Goal: Task Accomplishment & Management: Use online tool/utility

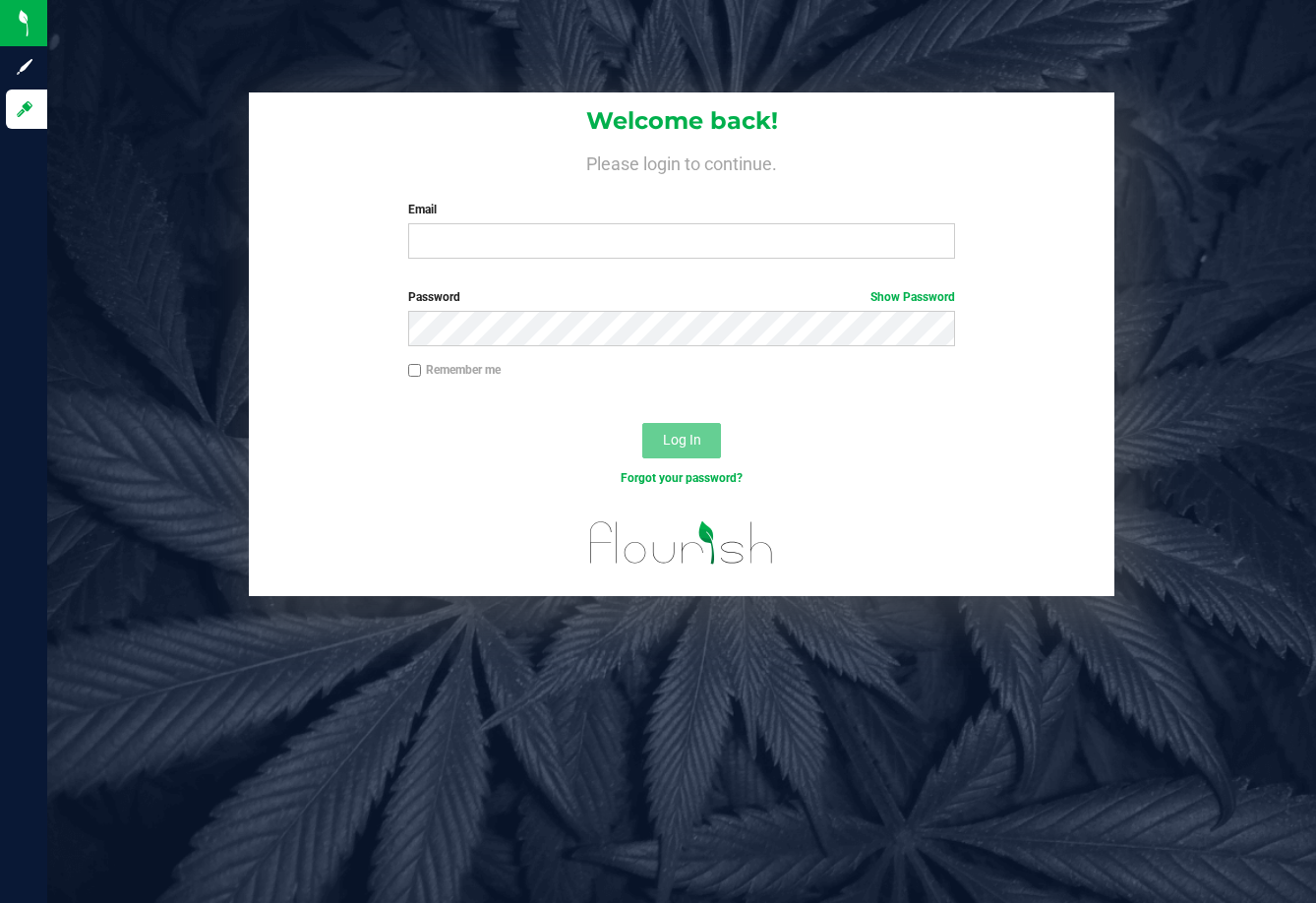
type input "[EMAIL_ADDRESS][DOMAIN_NAME]"
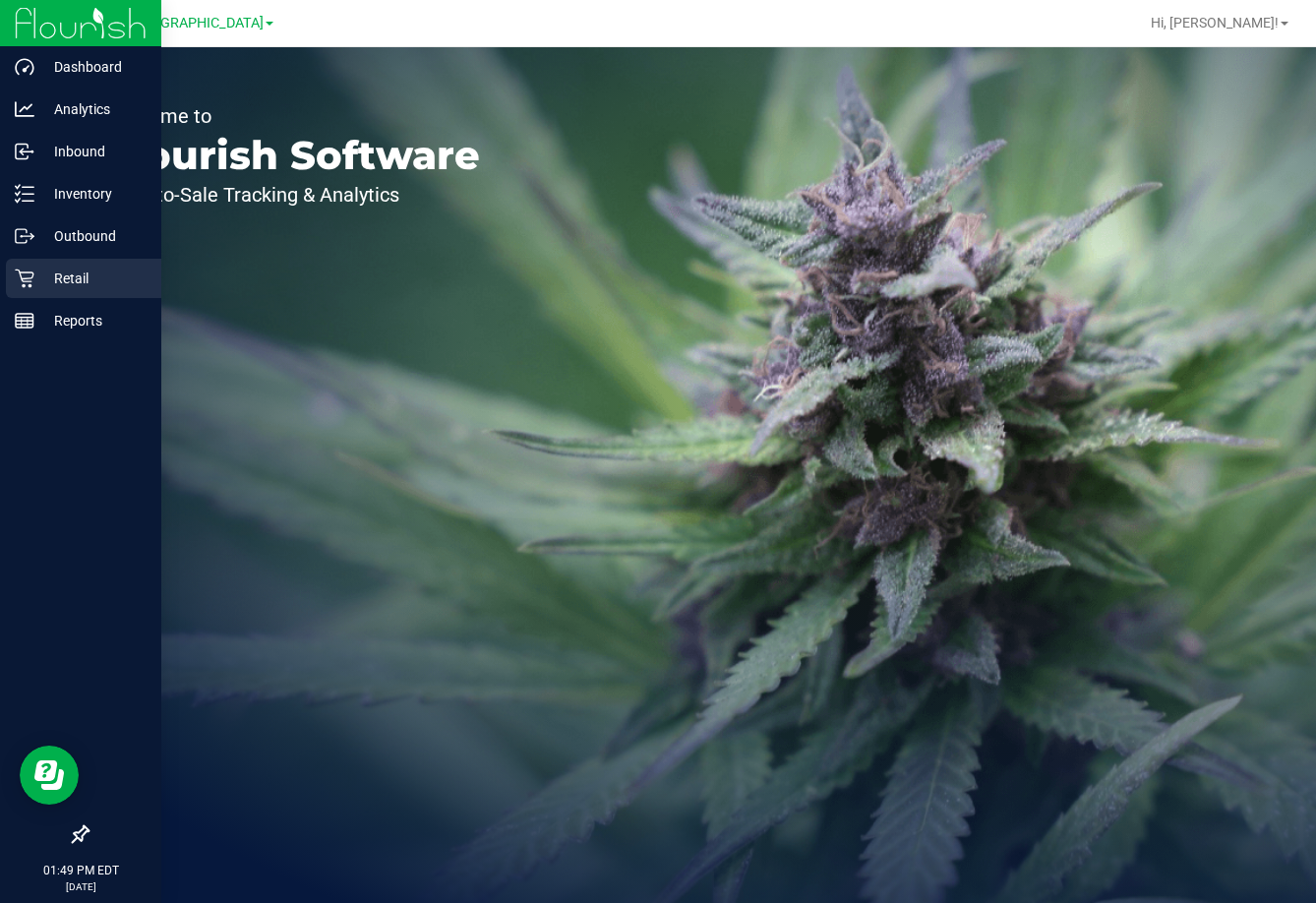
click at [72, 277] on p "Retail" at bounding box center [94, 279] width 118 height 24
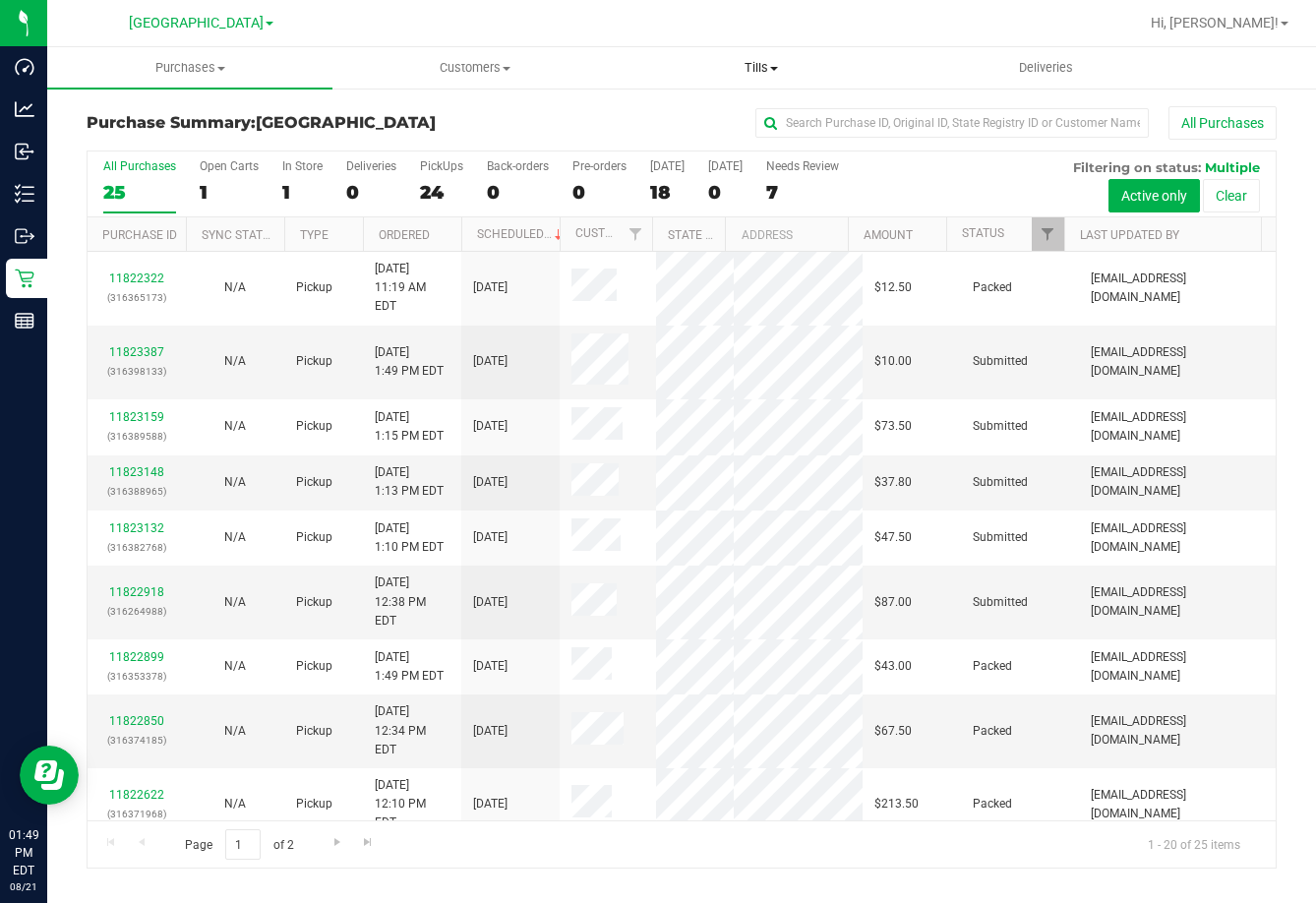
click at [761, 60] on span "Tills" at bounding box center [761, 68] width 283 height 18
click at [760, 106] on ul "Manage tills Reconcile e-payments" at bounding box center [761, 131] width 285 height 83
click at [787, 50] on uib-tab-heading "Tills Manage tills Reconcile e-payments" at bounding box center [761, 67] width 285 height 41
click at [774, 64] on span "Tills" at bounding box center [761, 68] width 285 height 18
click at [748, 72] on span "Tills" at bounding box center [761, 68] width 285 height 18
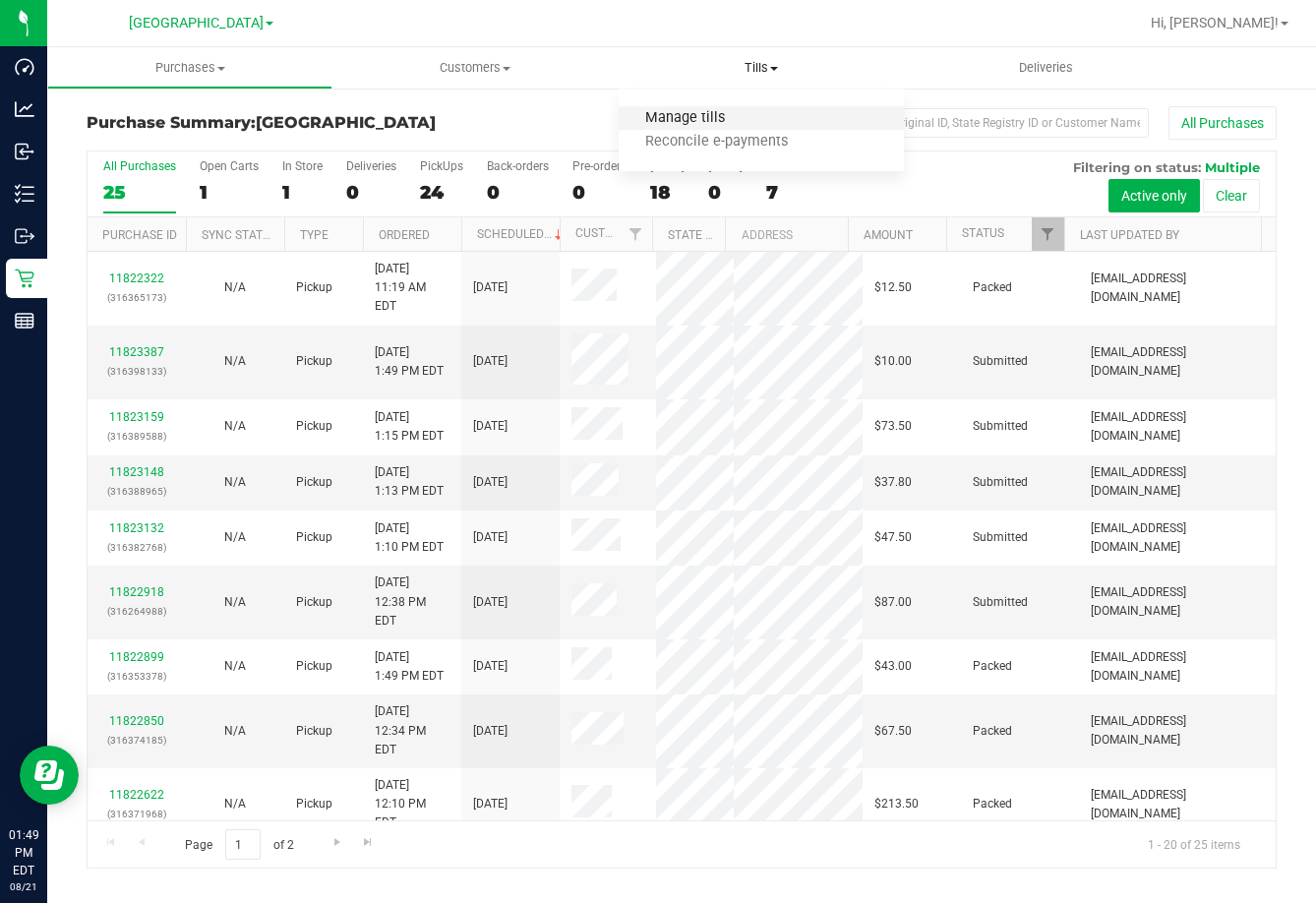
click at [718, 122] on span "Manage tills" at bounding box center [684, 119] width 132 height 17
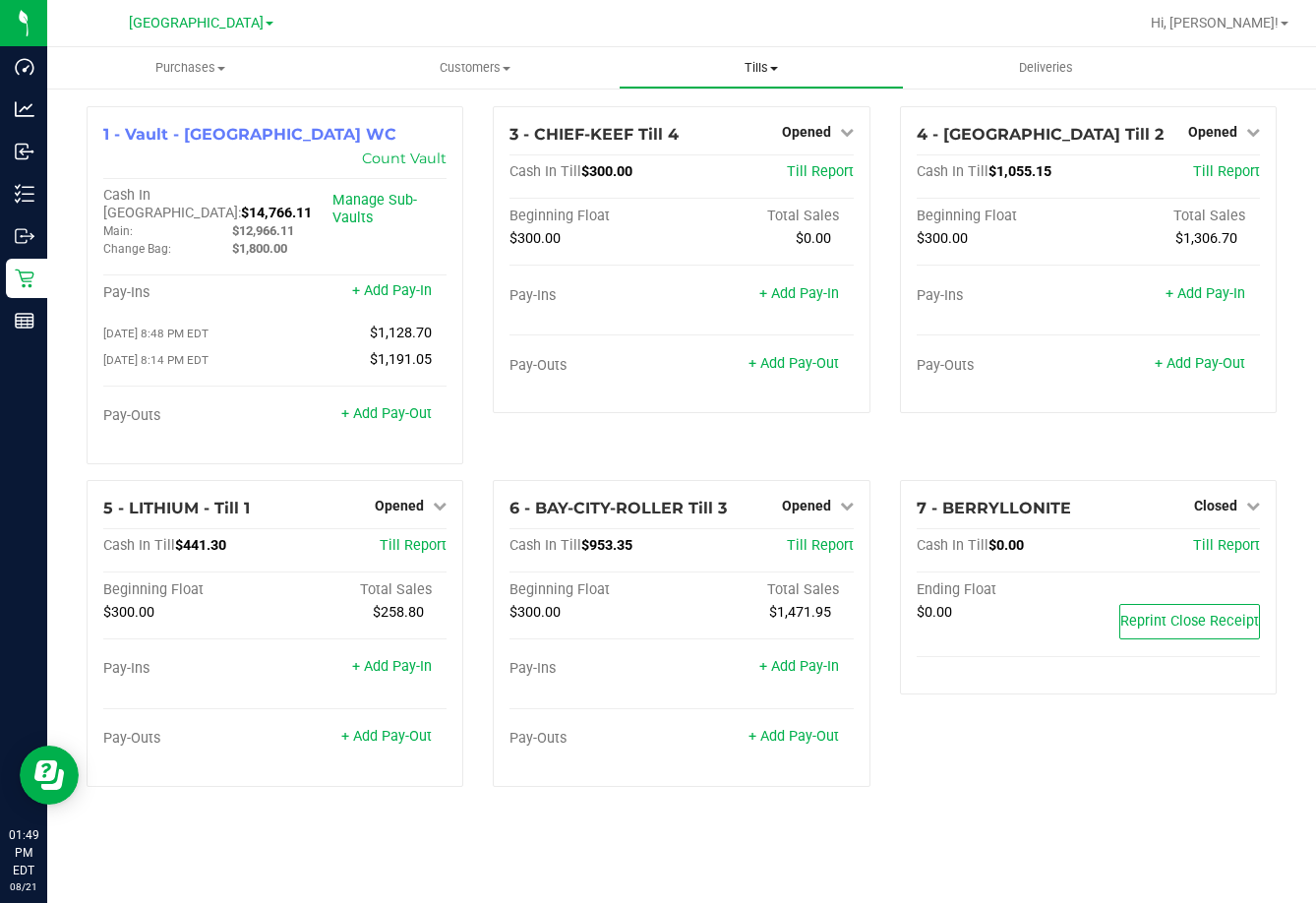
click at [747, 62] on span "Tills" at bounding box center [761, 68] width 283 height 18
click at [713, 115] on span "Manage tills" at bounding box center [684, 119] width 132 height 17
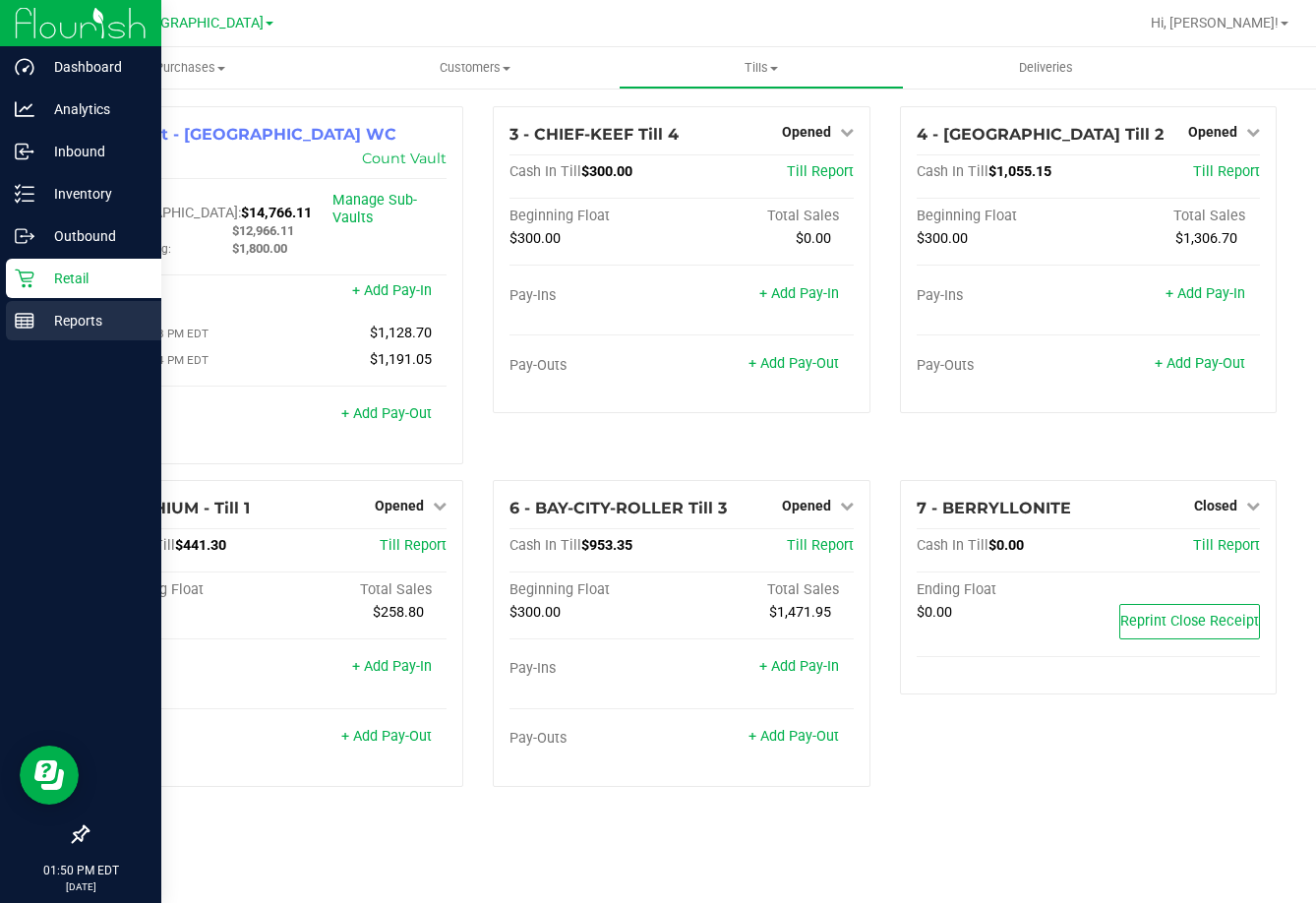
click at [80, 320] on p "Reports" at bounding box center [94, 321] width 118 height 24
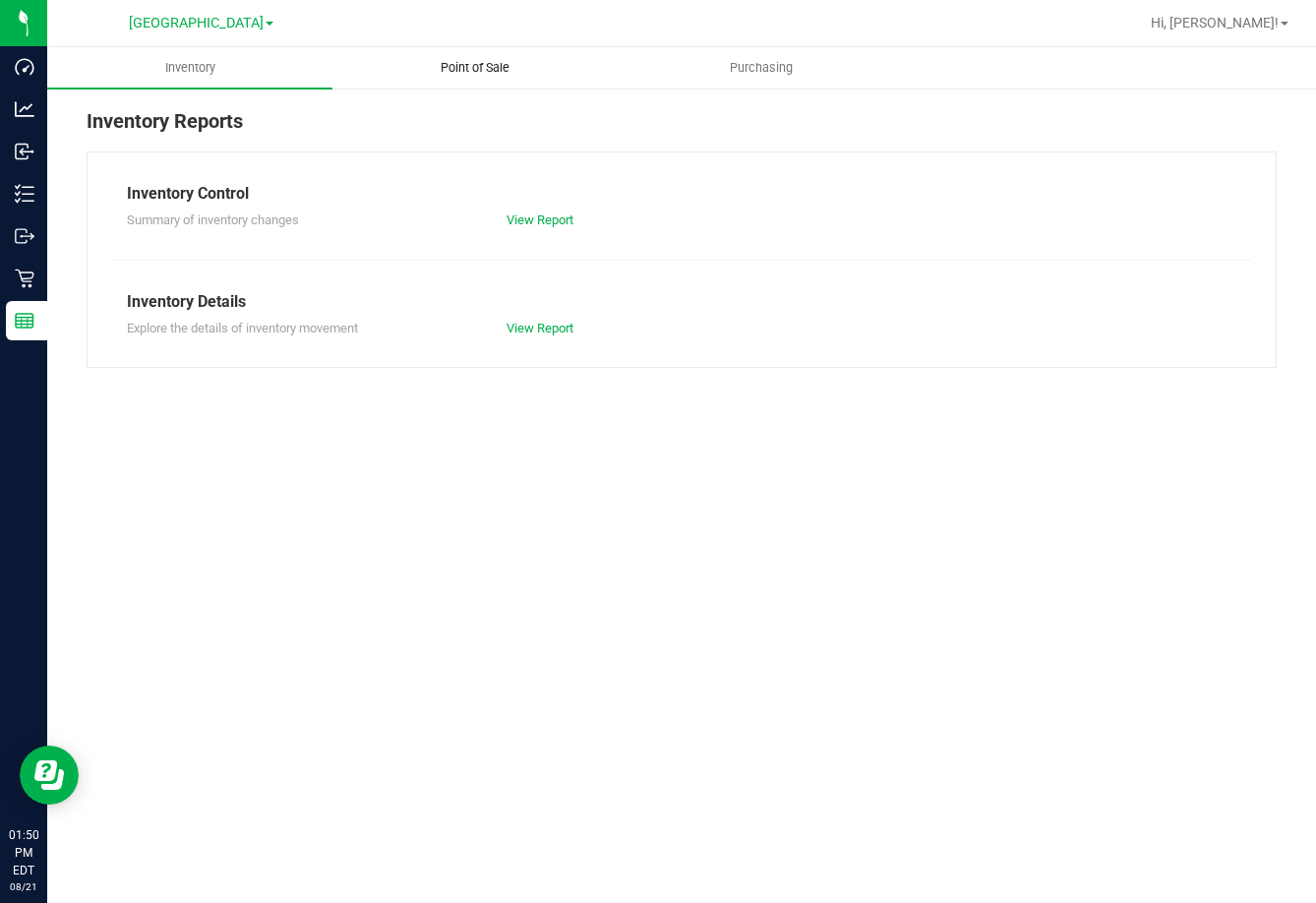
click at [489, 66] on span "Point of Sale" at bounding box center [475, 68] width 122 height 18
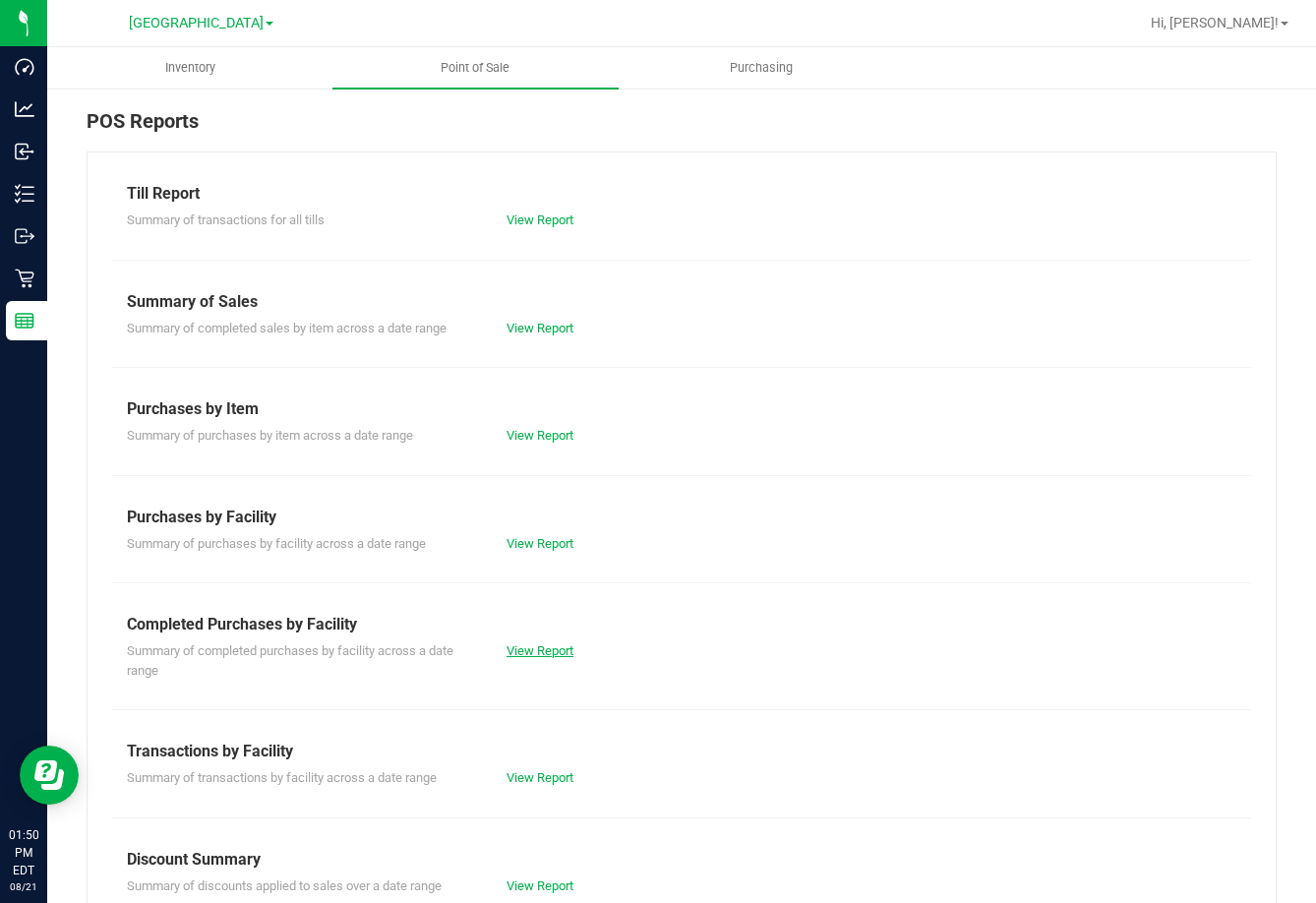
click at [533, 647] on link "View Report" at bounding box center [540, 651] width 67 height 15
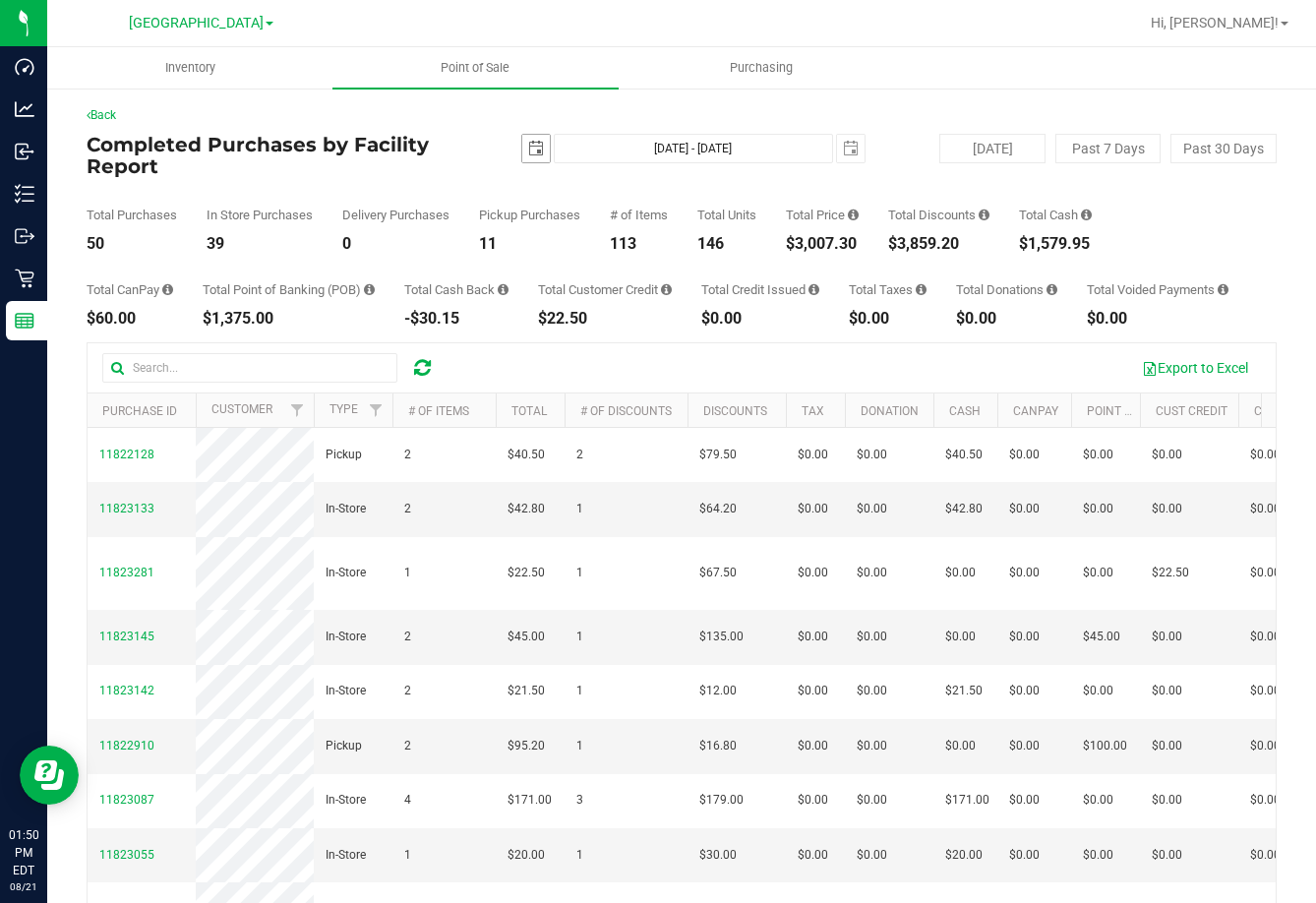
click at [535, 150] on span "select" at bounding box center [536, 149] width 16 height 16
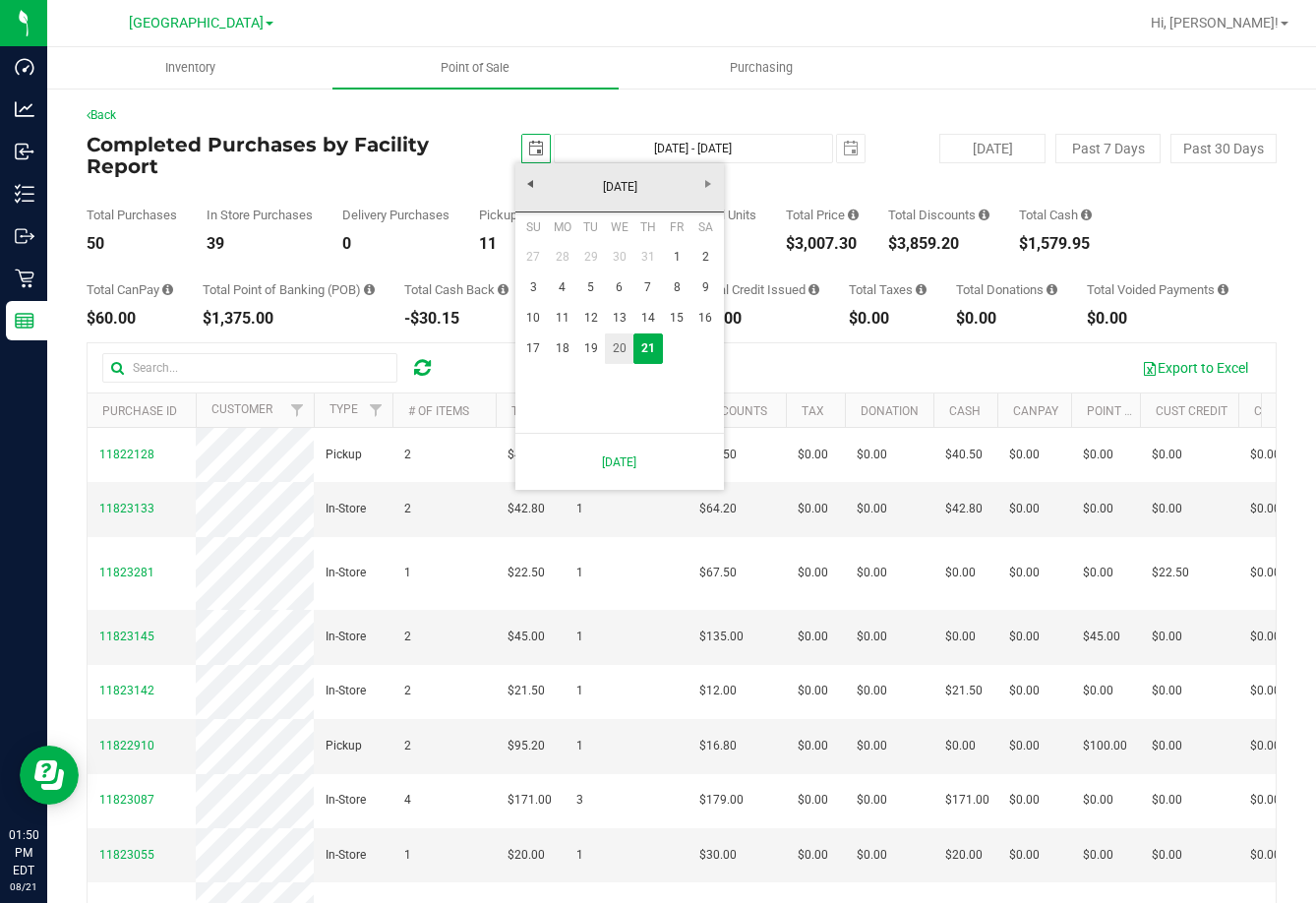
click at [627, 352] on link "20" at bounding box center [619, 349] width 29 height 31
type input "[DATE]"
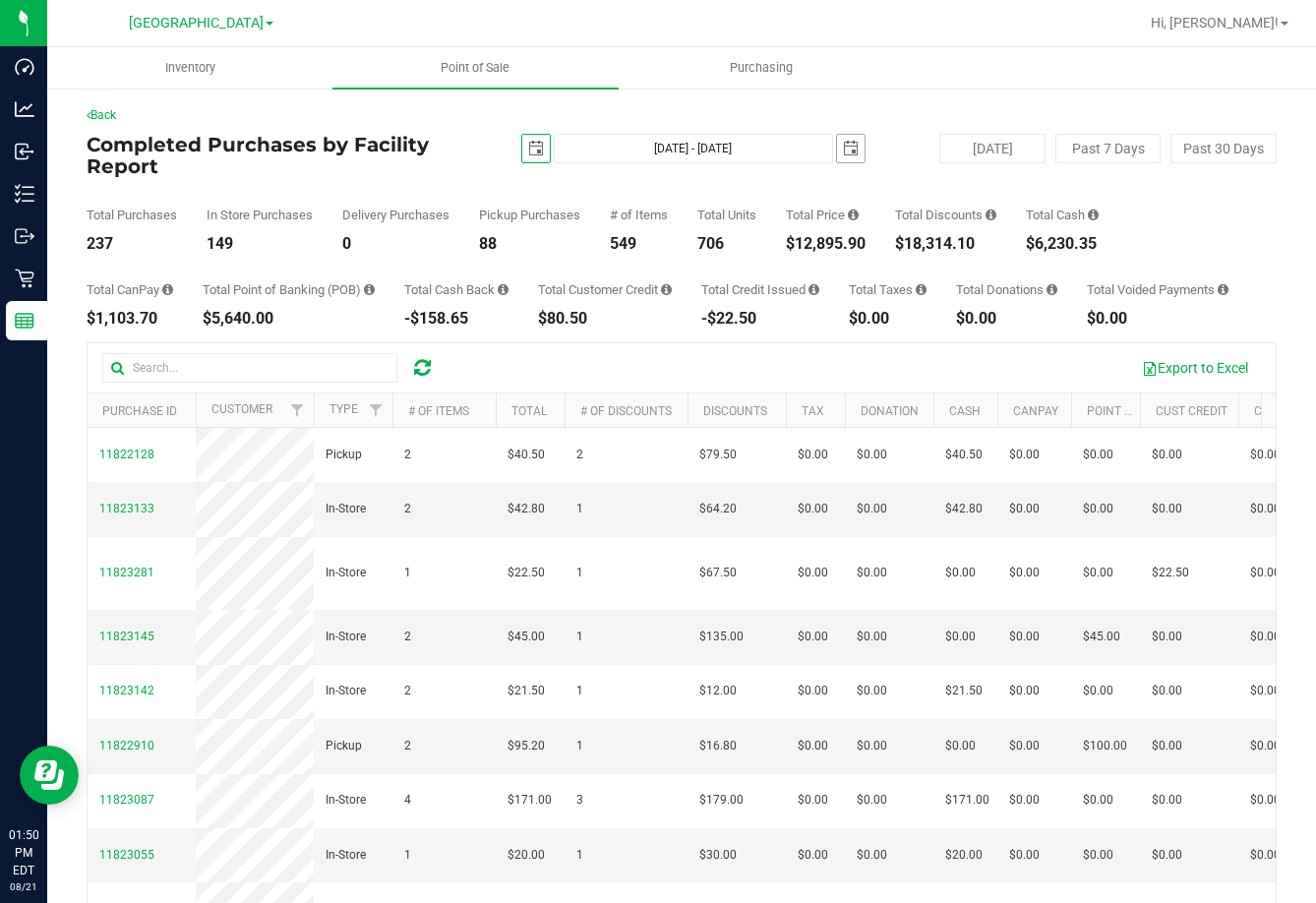
click at [845, 153] on span "select" at bounding box center [851, 149] width 16 height 16
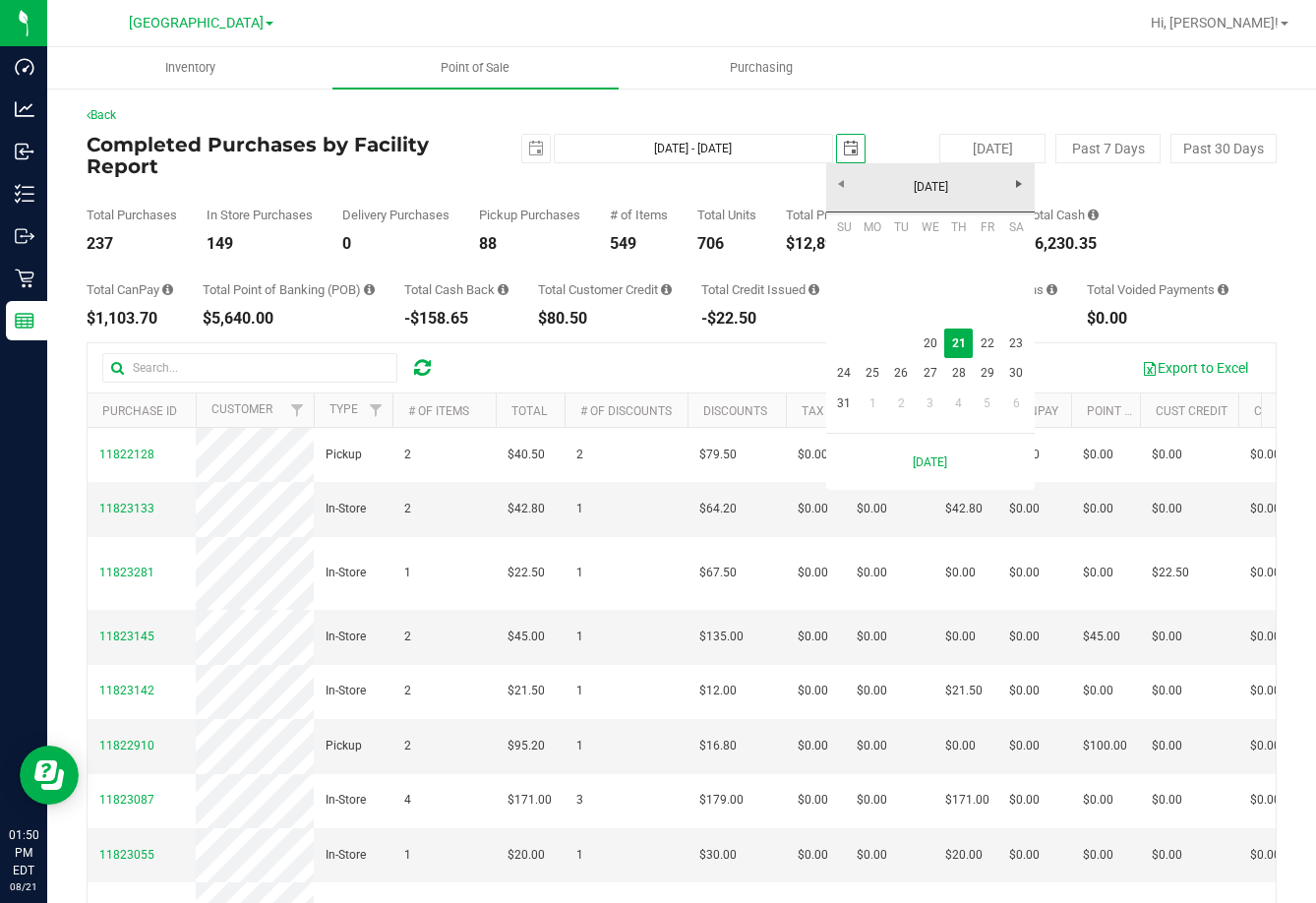
scroll to position [0, 49]
click at [923, 346] on link "20" at bounding box center [929, 344] width 29 height 31
type input "[DATE] - [DATE]"
type input "[DATE]"
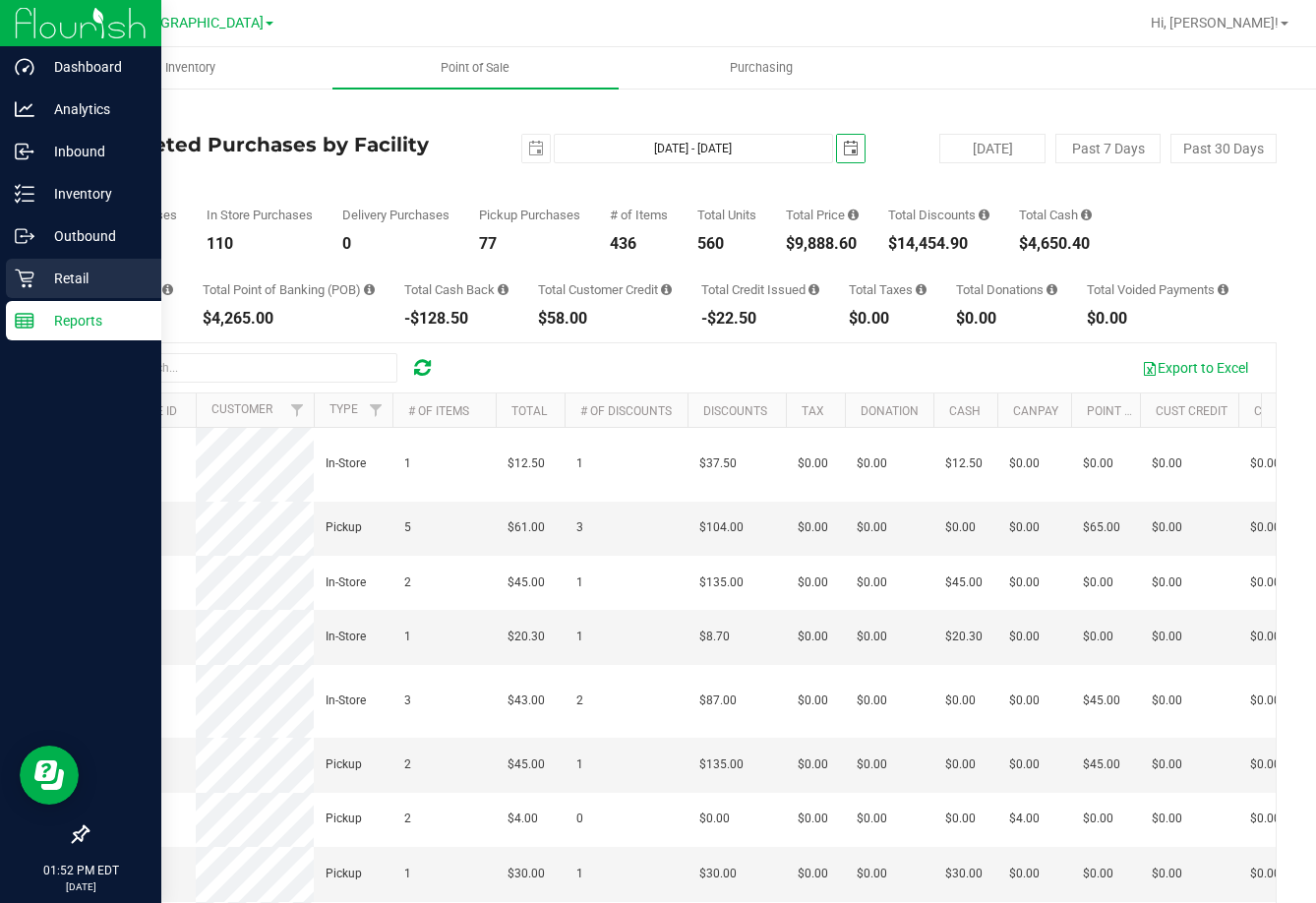
click at [72, 282] on p "Retail" at bounding box center [94, 279] width 118 height 24
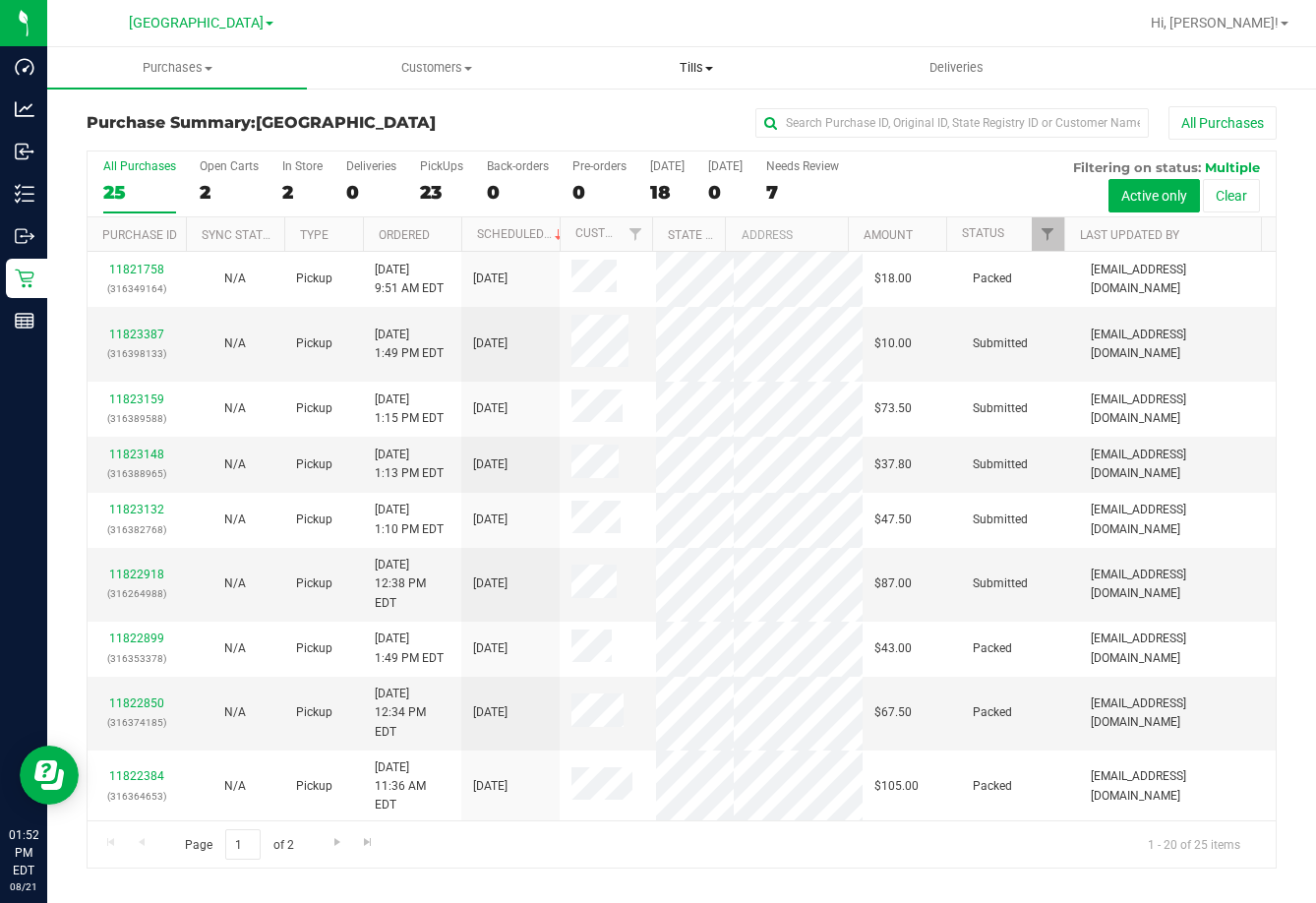
click at [697, 58] on uib-tab-heading "Tills Manage tills Reconcile e-payments" at bounding box center [696, 67] width 258 height 39
click at [654, 114] on span "Manage tills" at bounding box center [633, 119] width 132 height 17
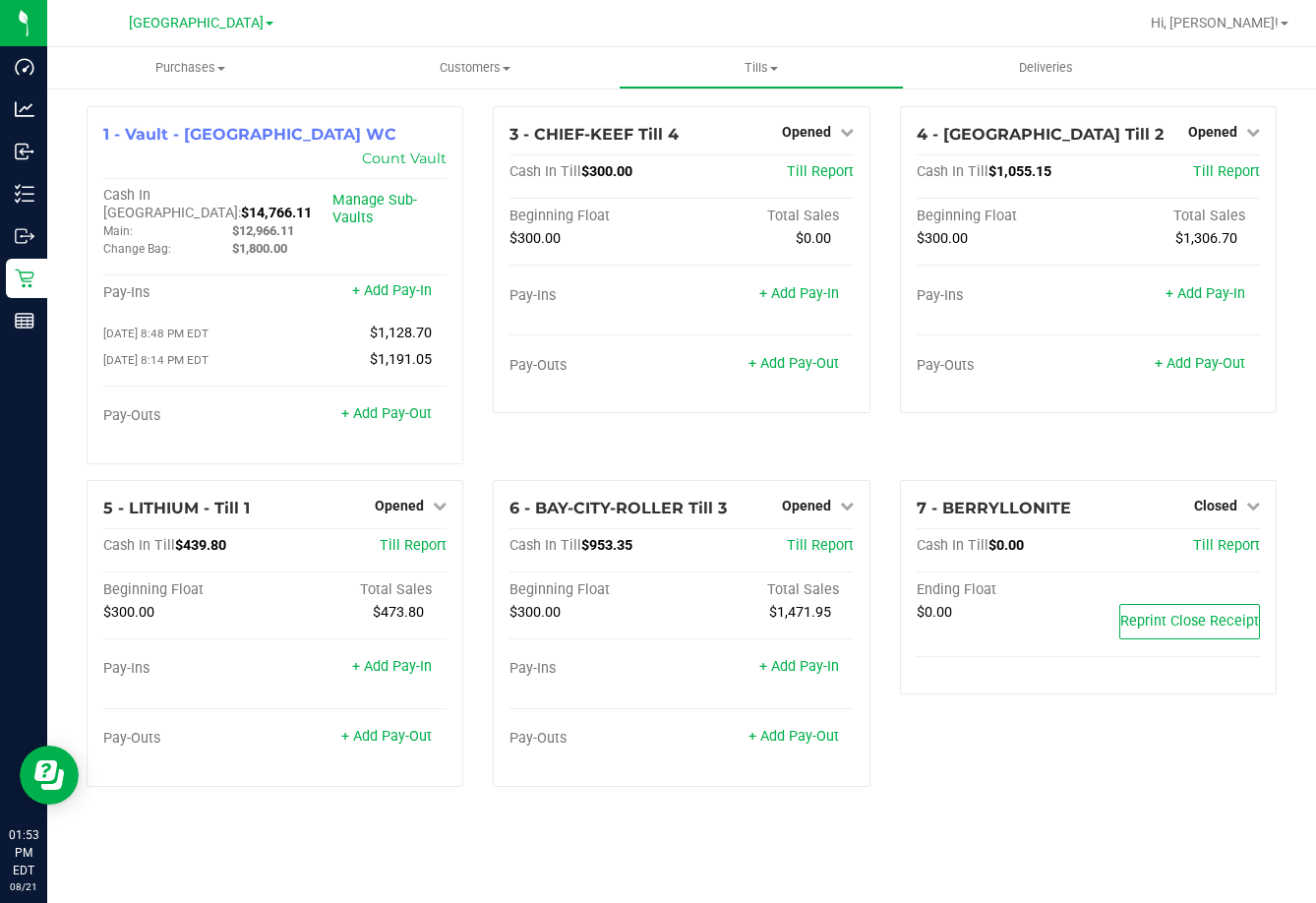
click at [441, 23] on div at bounding box center [744, 23] width 786 height 39
click at [745, 64] on span "Tills" at bounding box center [761, 68] width 283 height 18
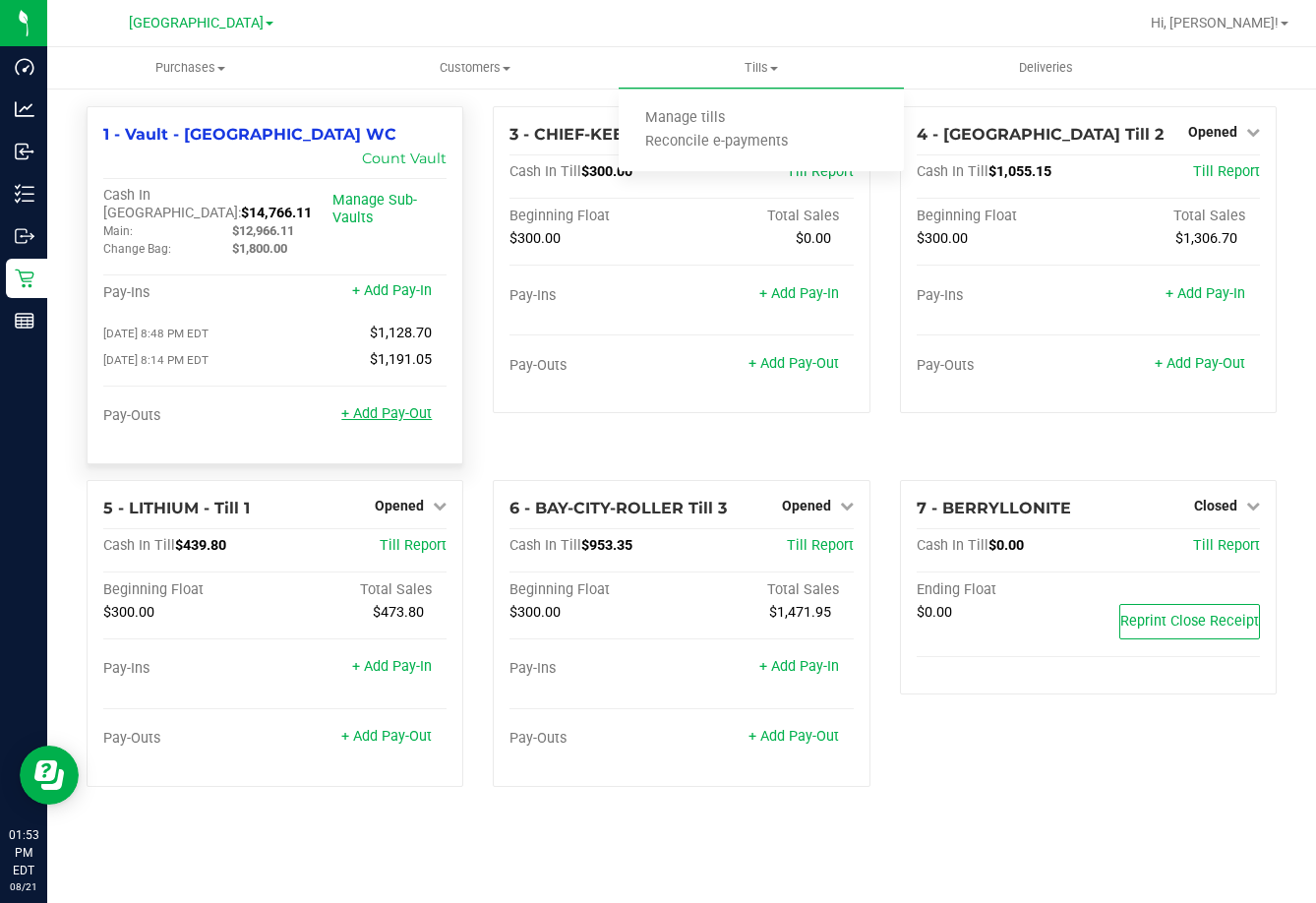
click at [397, 406] on link "+ Add Pay-Out" at bounding box center [387, 414] width 91 height 17
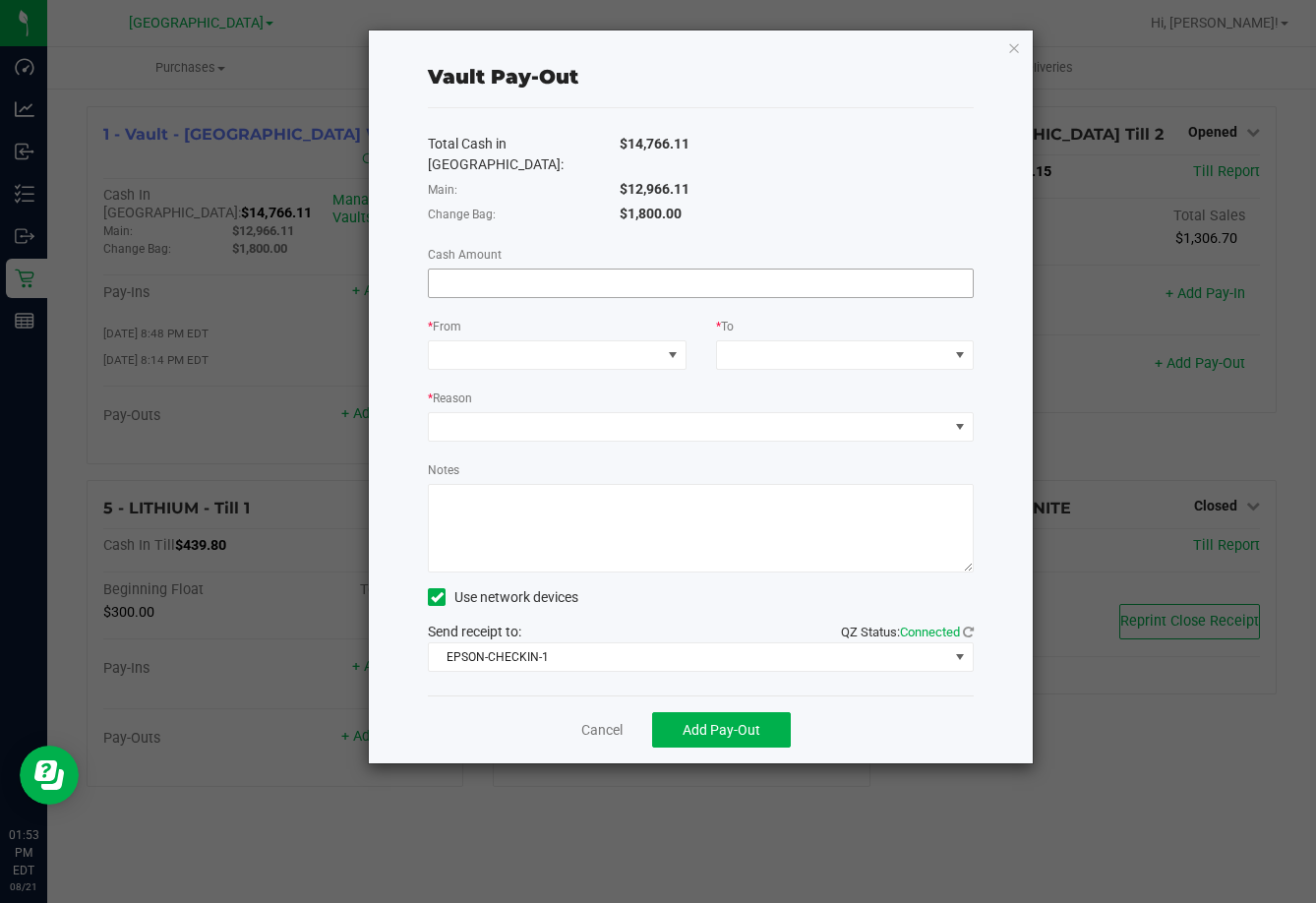
click at [570, 270] on input at bounding box center [700, 284] width 544 height 28
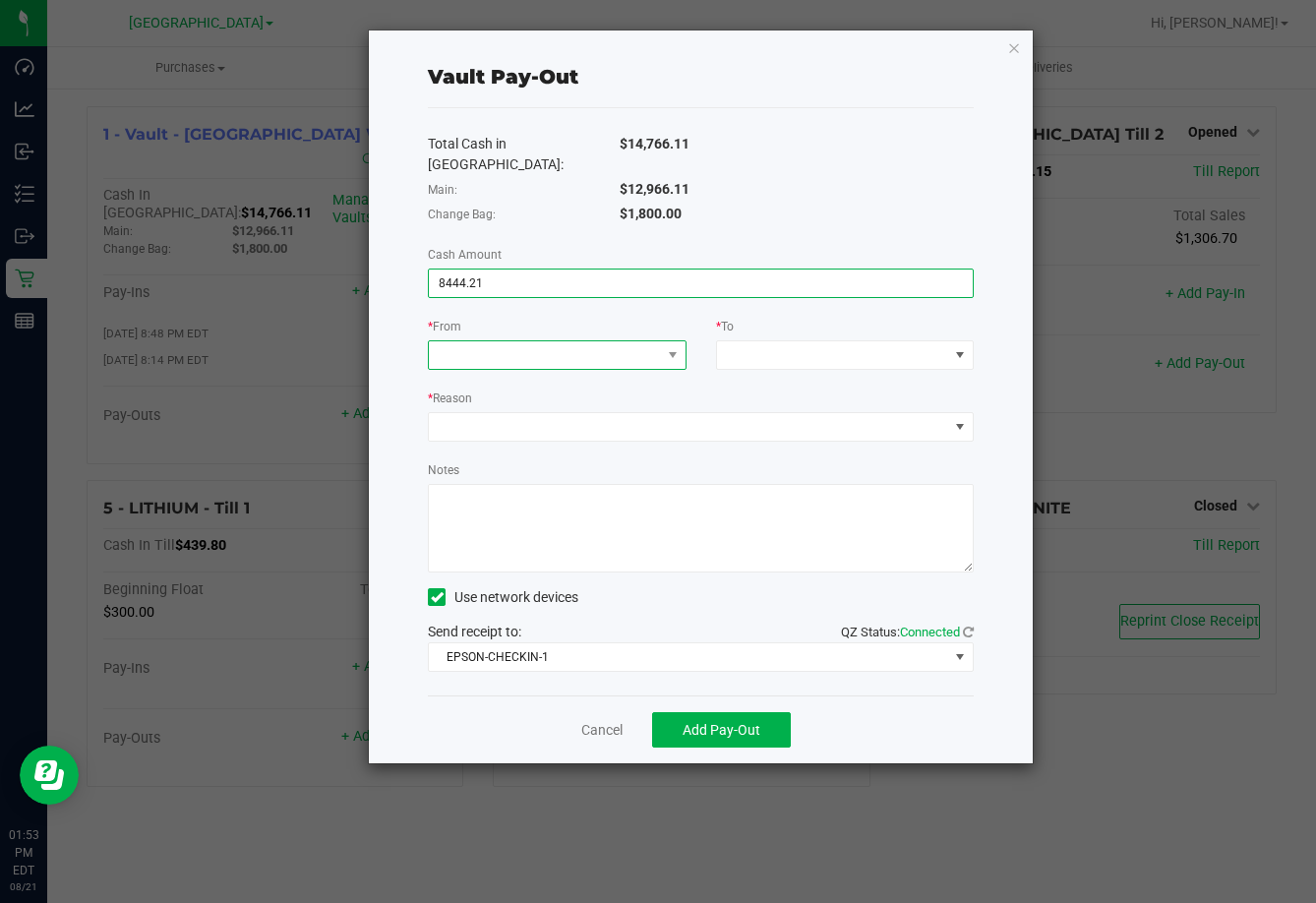
type input "$8,444.21"
click at [590, 352] on div "Total Cash in [GEOGRAPHIC_DATA]: $14,766.11 Main: $12,966.11 Change Bag: $1,800…" at bounding box center [701, 402] width 546 height 587
click at [601, 346] on span at bounding box center [544, 356] width 231 height 28
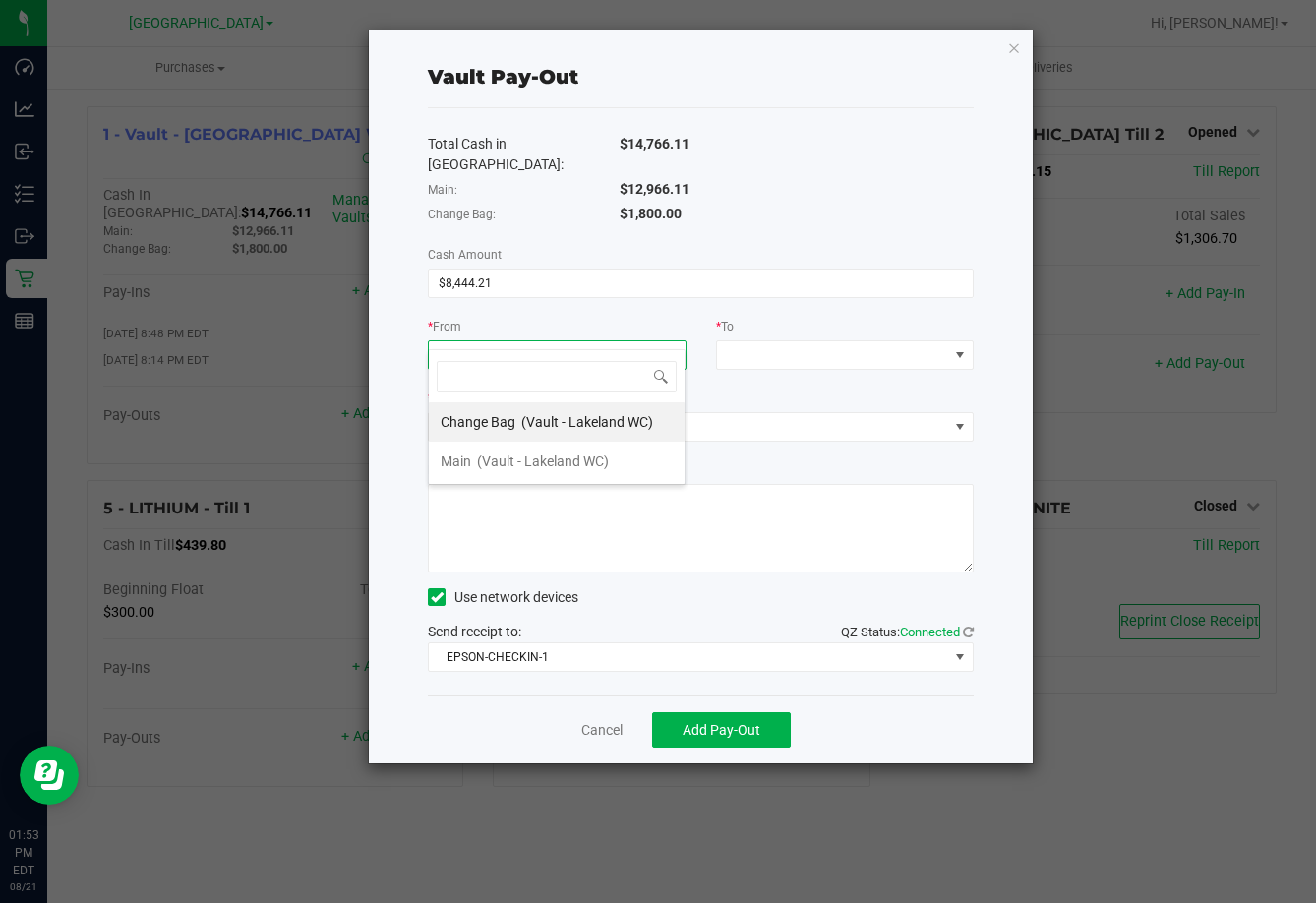
scroll to position [30, 259]
click at [500, 449] on div "Main (Vault - Lakeland WC)" at bounding box center [524, 461] width 168 height 36
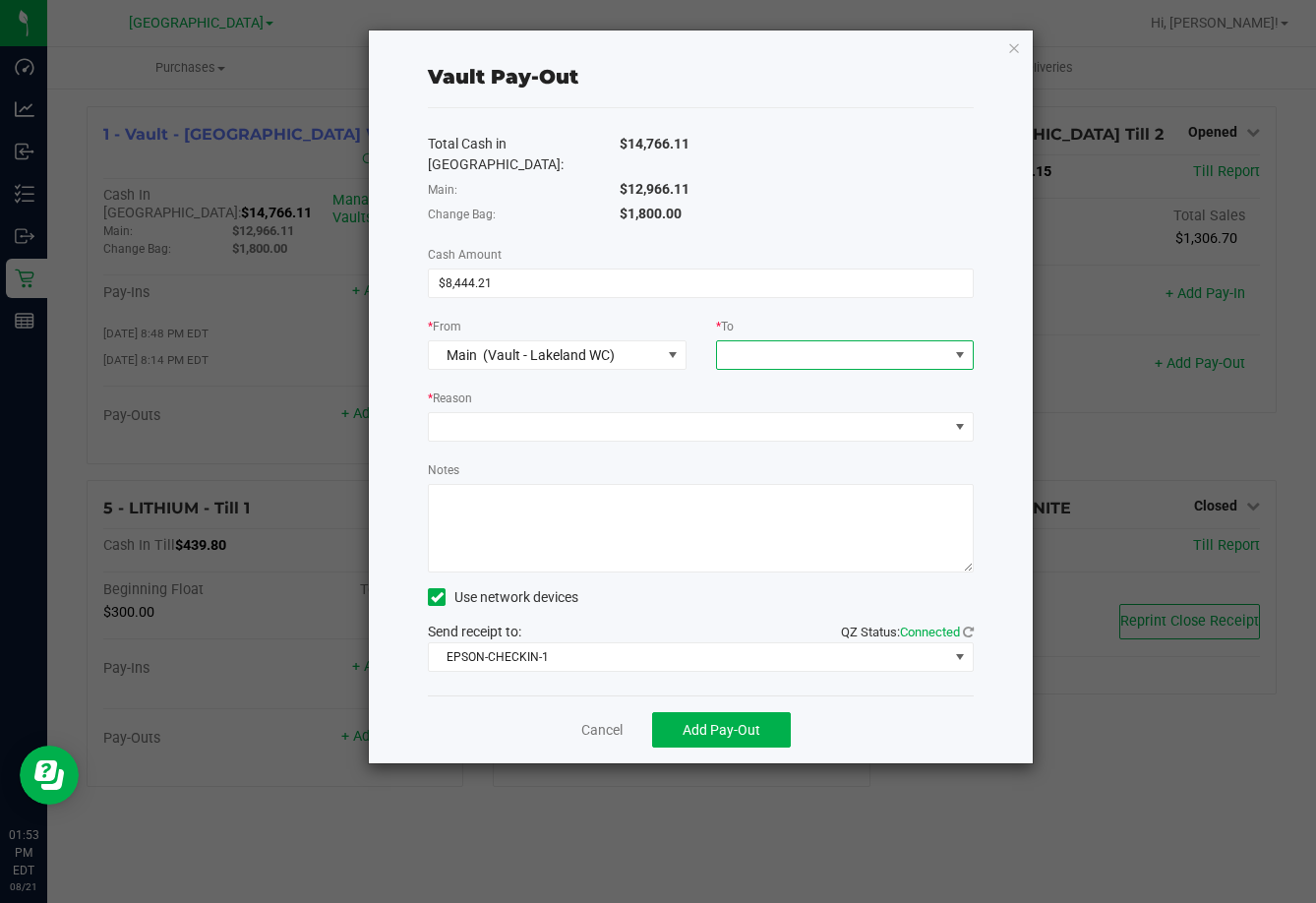
click at [751, 342] on span at bounding box center [833, 356] width 231 height 28
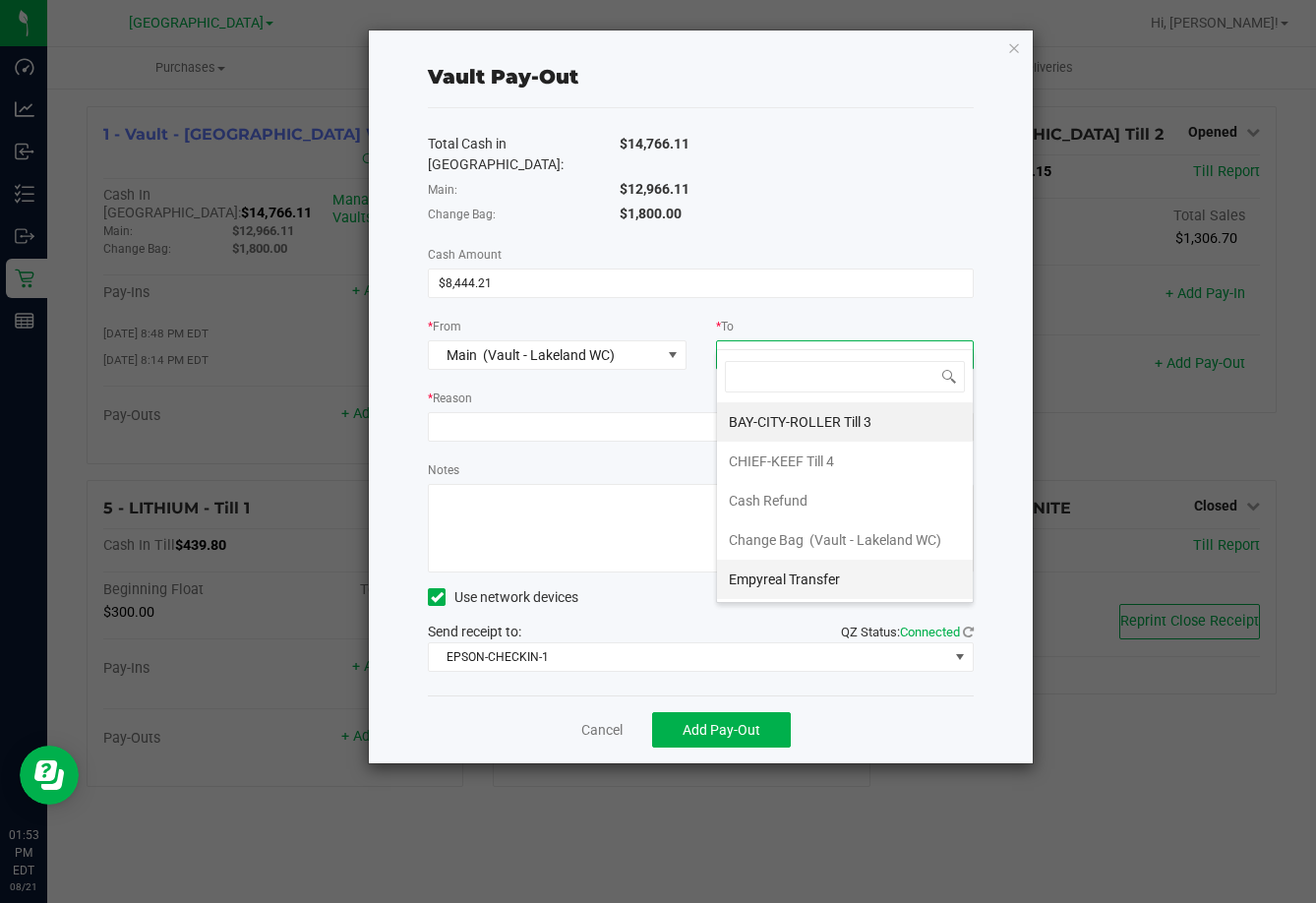
click at [778, 560] on li "Empyreal Transfer" at bounding box center [845, 579] width 256 height 39
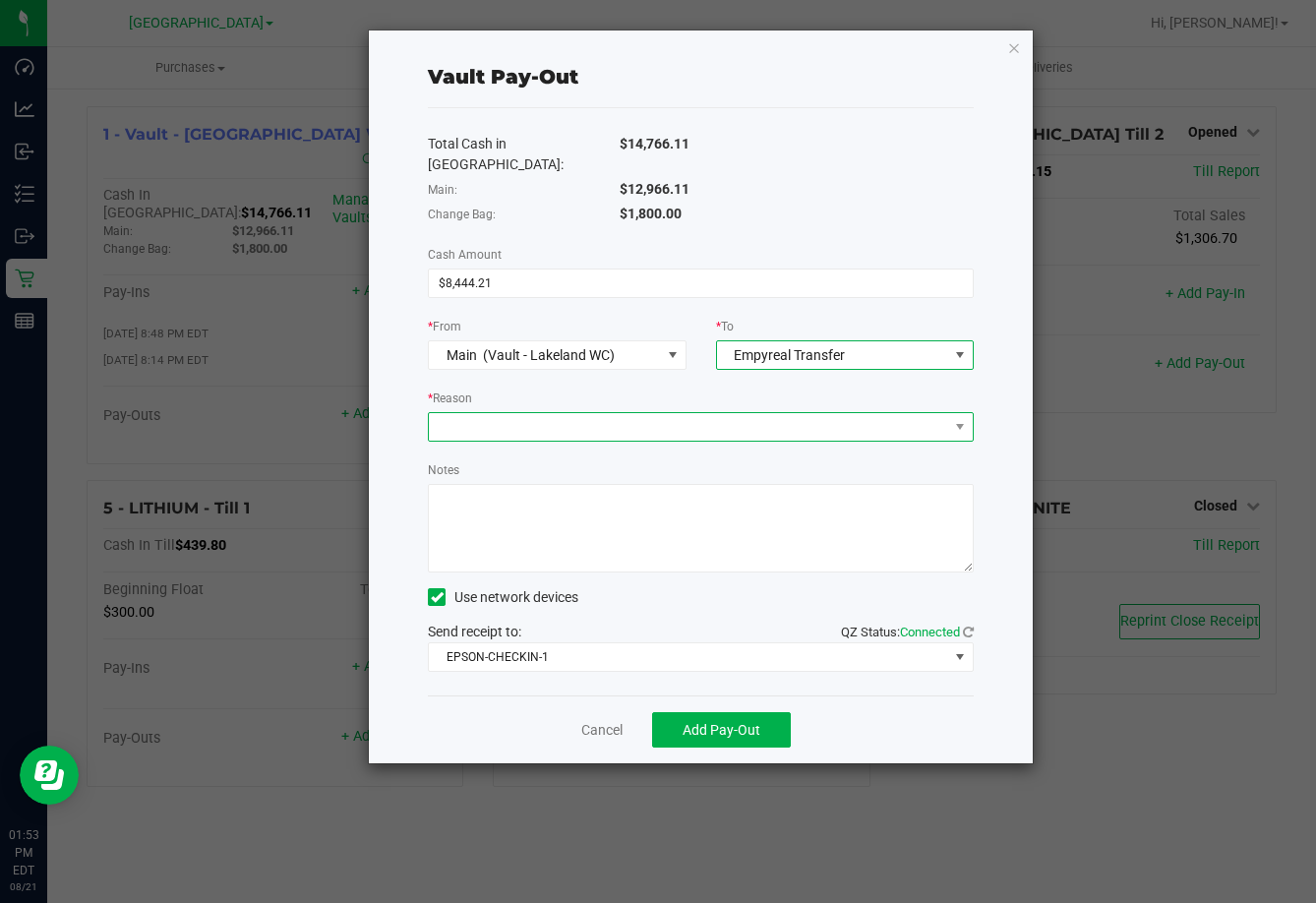
click at [679, 414] on span at bounding box center [687, 428] width 519 height 28
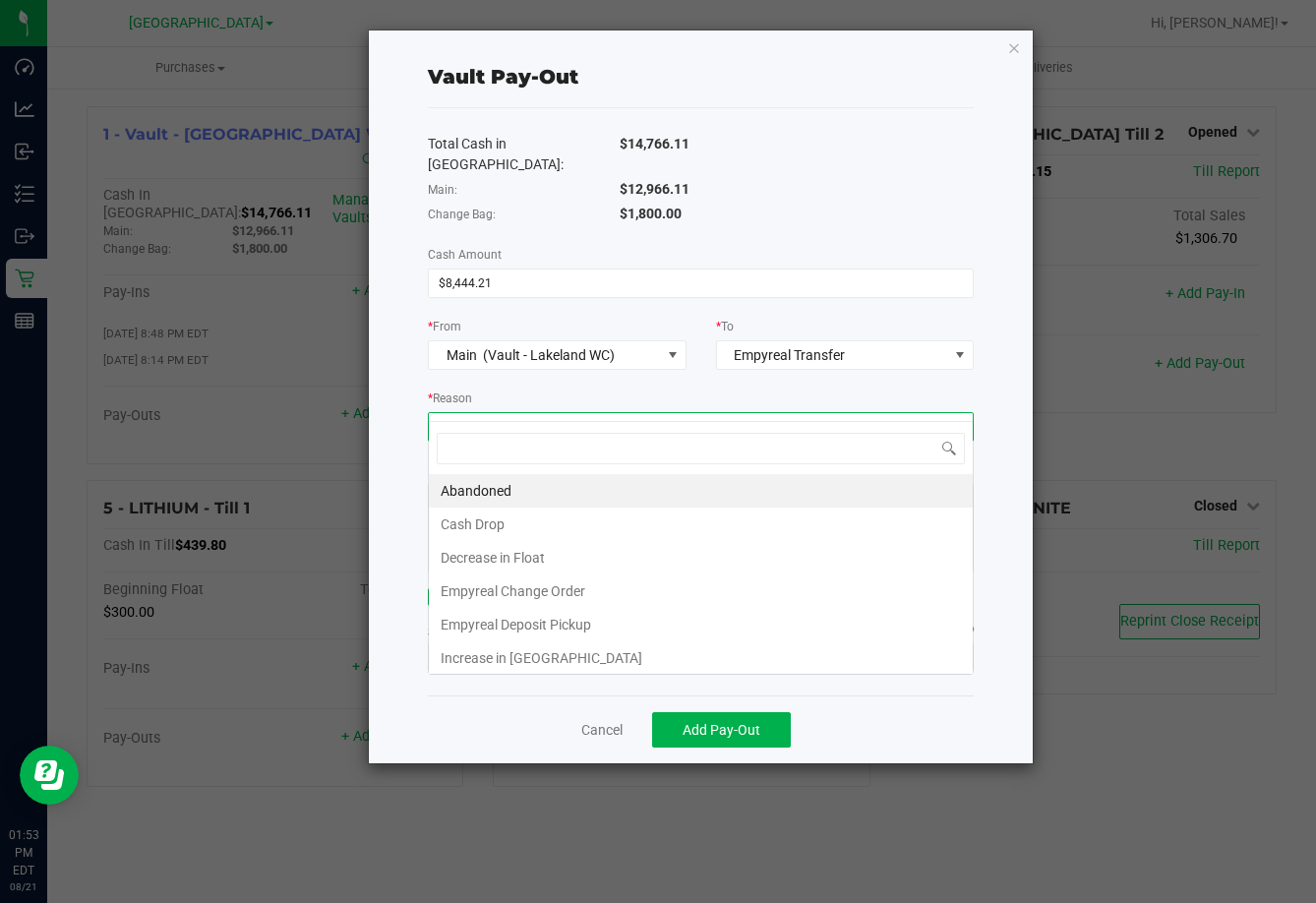
scroll to position [30, 545]
click at [602, 617] on li "Empyreal Deposit Pickup" at bounding box center [700, 625] width 544 height 34
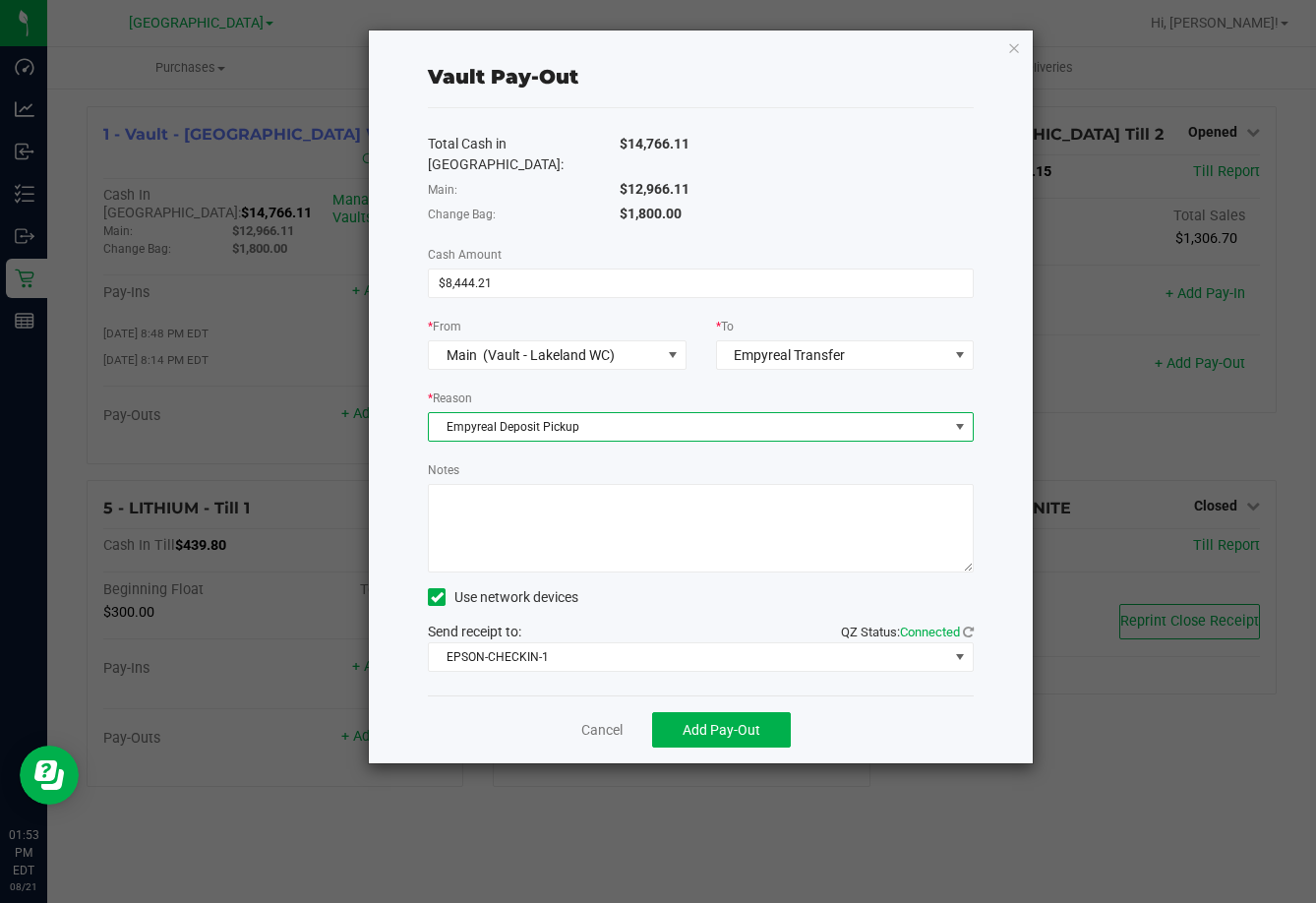
click at [595, 513] on textarea "Notes" at bounding box center [701, 528] width 546 height 89
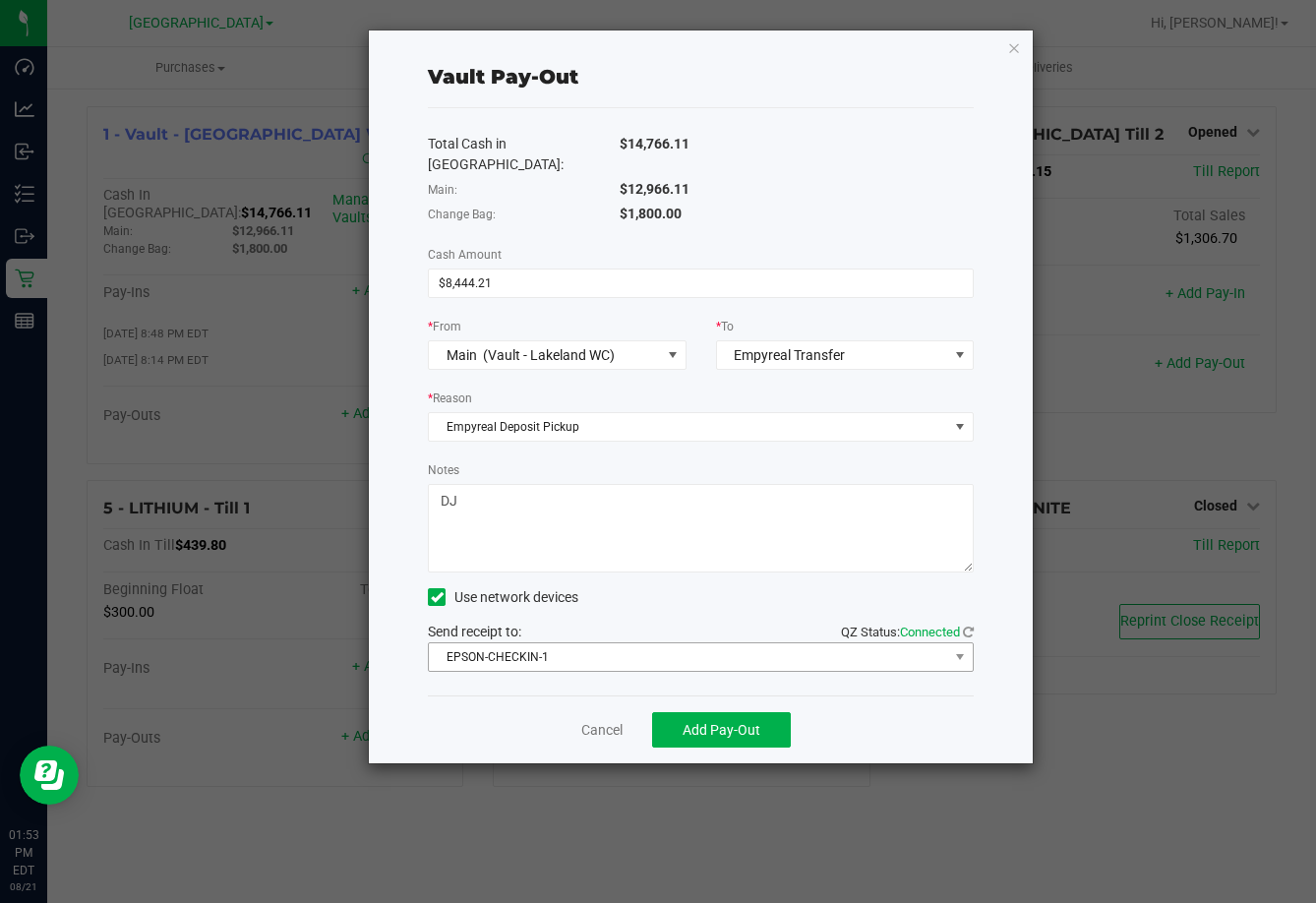
type textarea "DJ"
click at [699, 645] on span "EPSON-CHECKIN-1" at bounding box center [687, 658] width 519 height 28
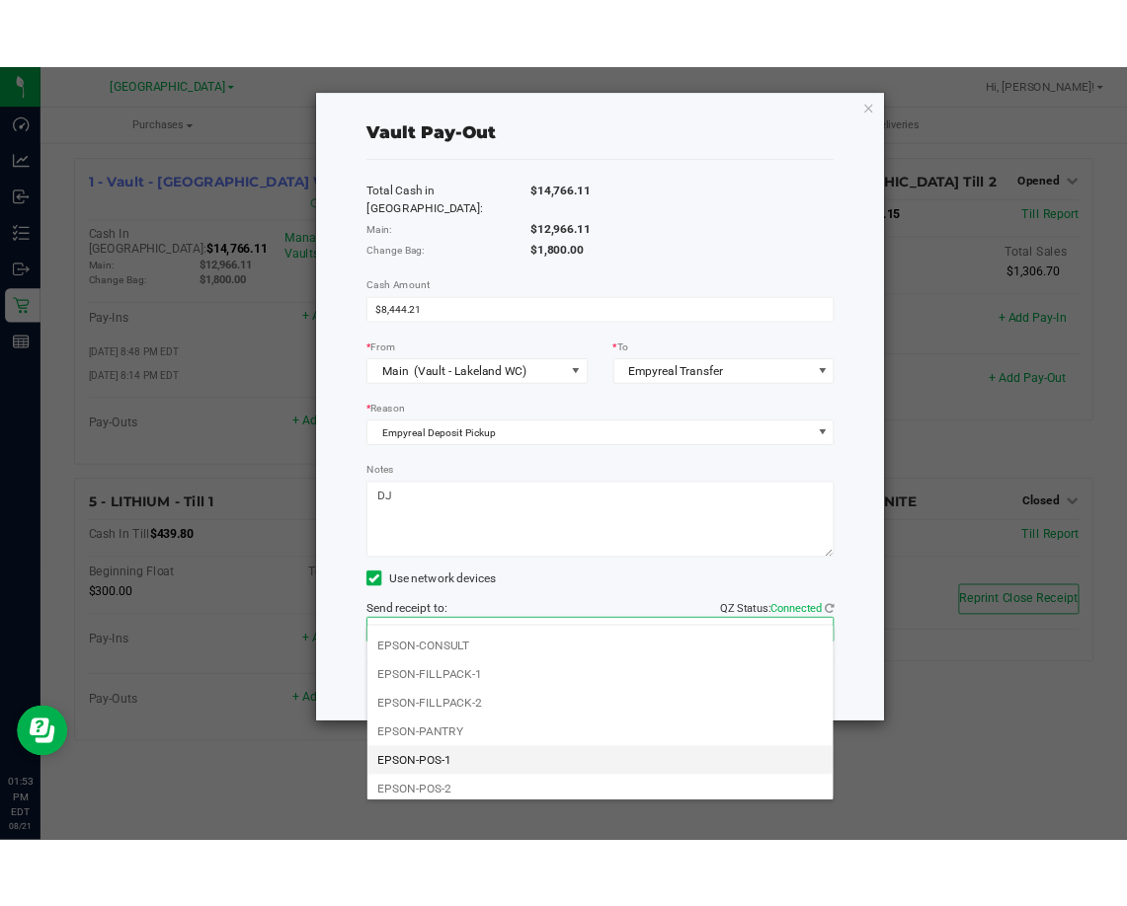
scroll to position [99, 0]
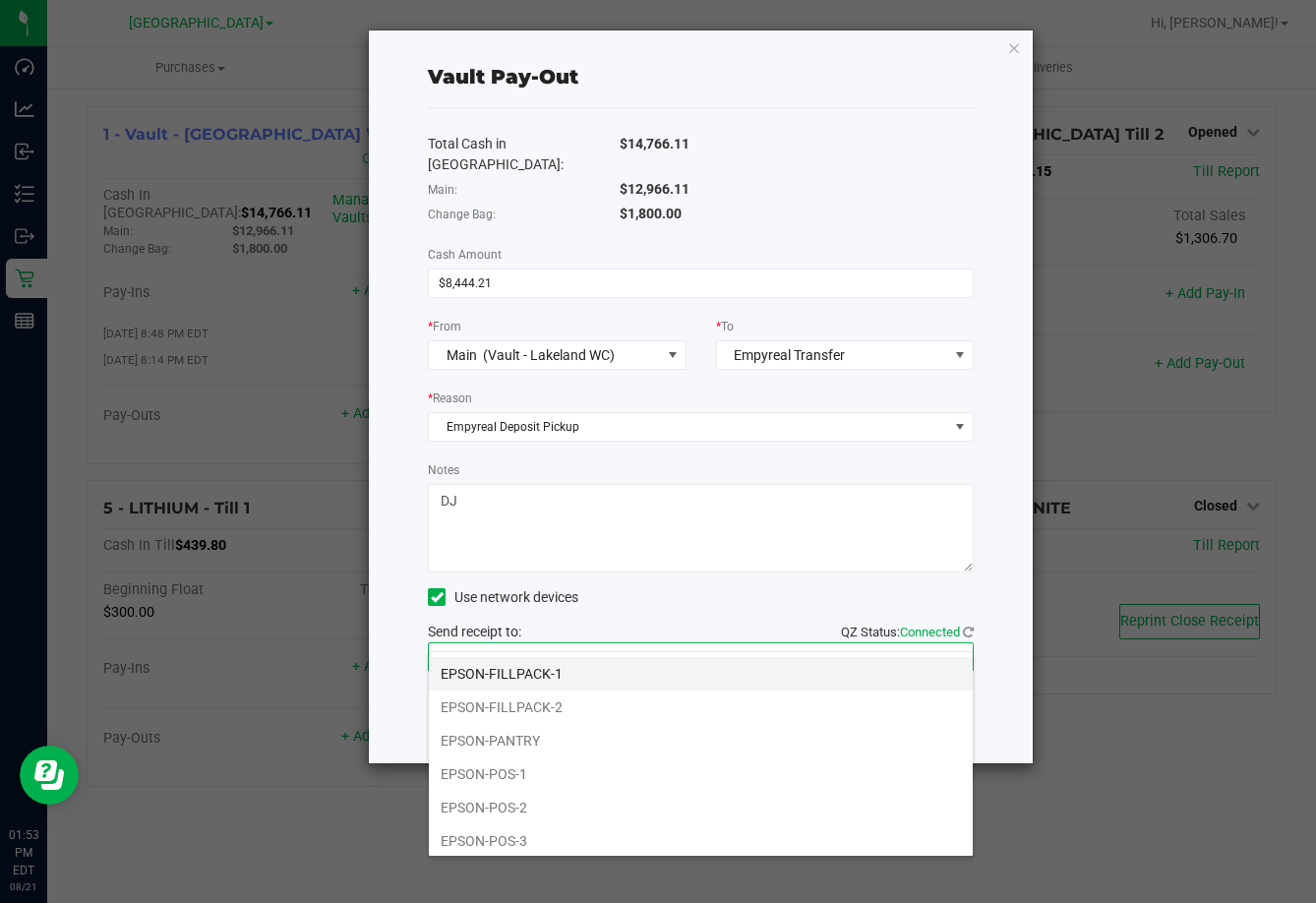
click at [627, 675] on li "EPSON-FILLPACK-1" at bounding box center [700, 675] width 544 height 34
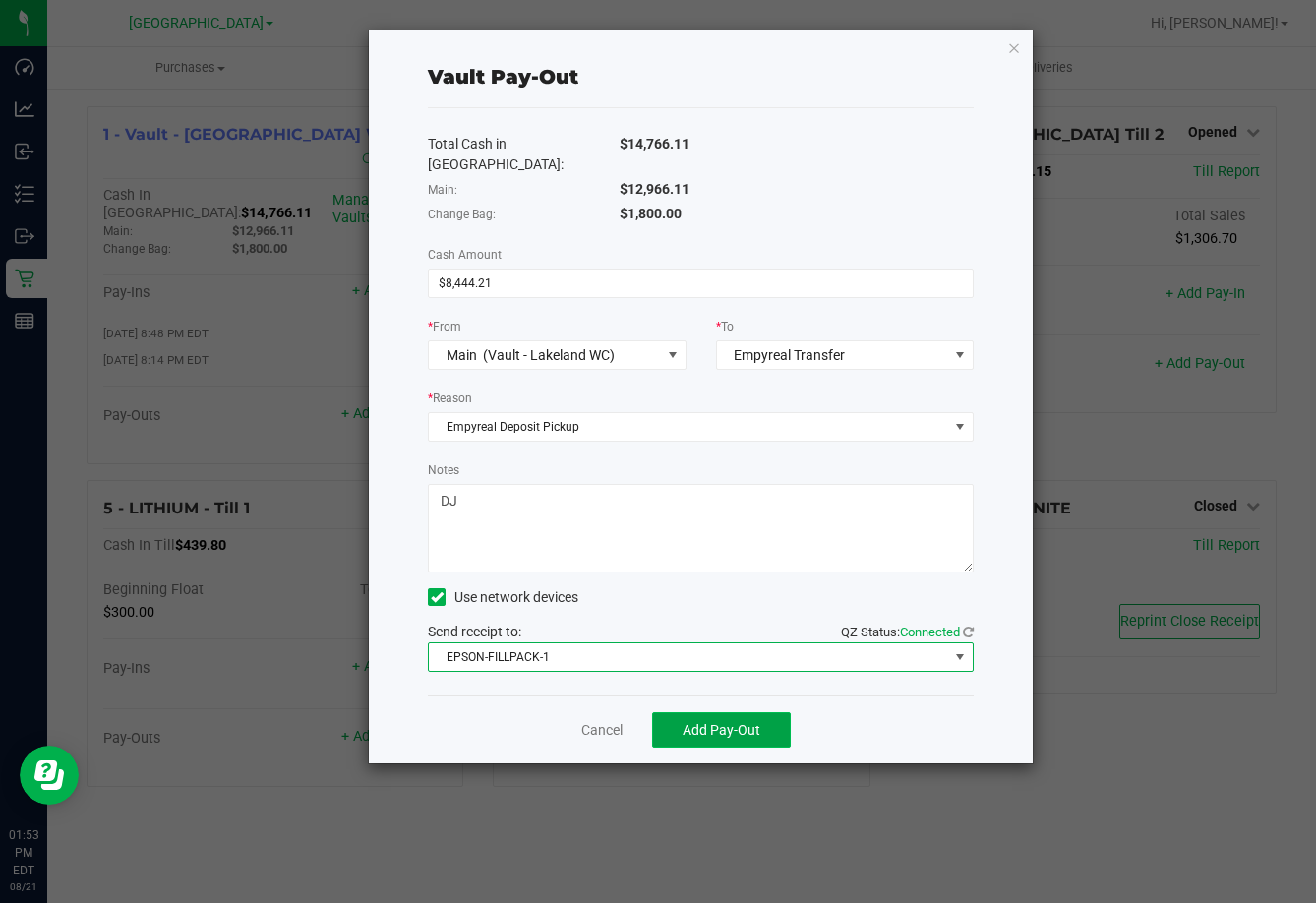
click at [717, 725] on button "Add Pay-Out" at bounding box center [721, 731] width 138 height 36
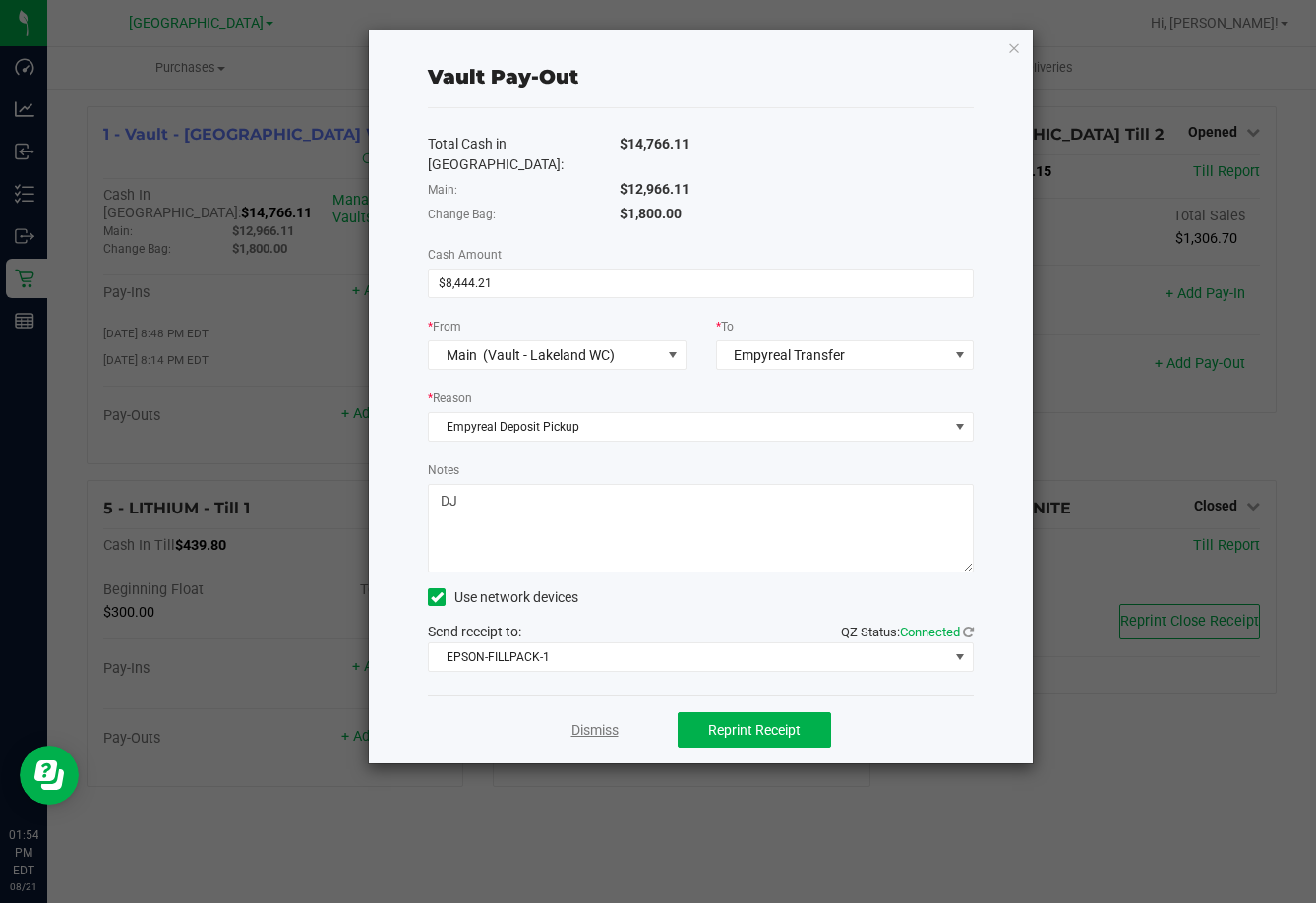
click at [582, 721] on link "Dismiss" at bounding box center [595, 731] width 47 height 21
